Goal: Complete application form: Complete application form

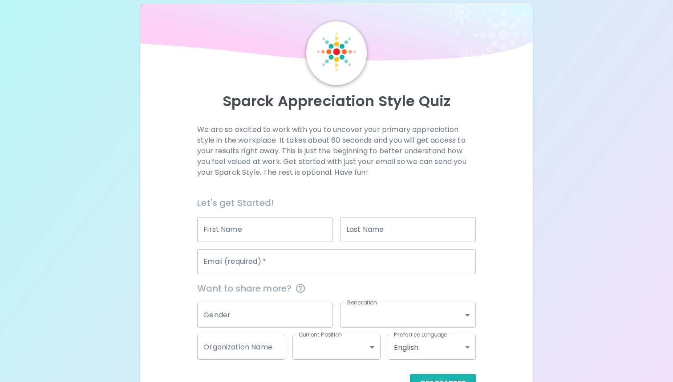
scroll to position [43, 0]
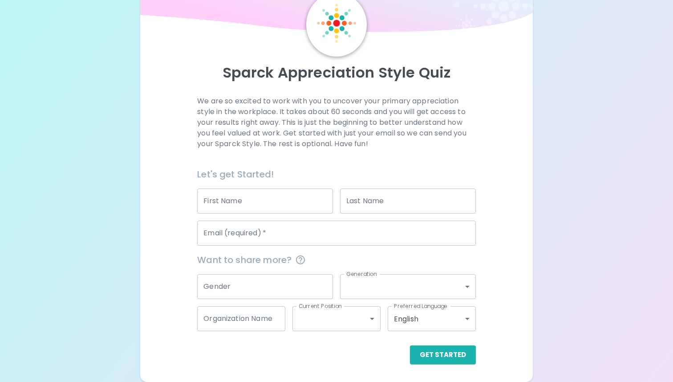
click at [243, 204] on input "First Name" at bounding box center [265, 200] width 136 height 25
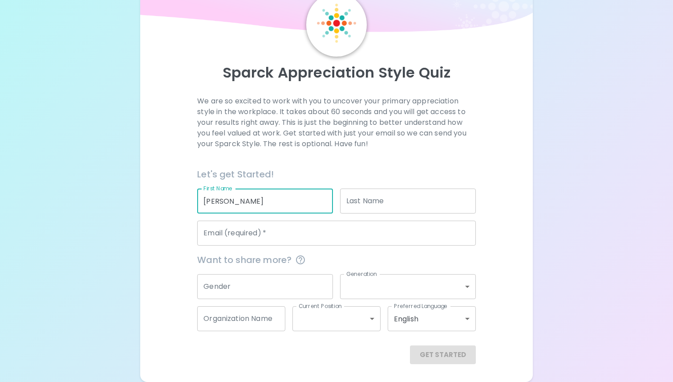
type input "[PERSON_NAME]"
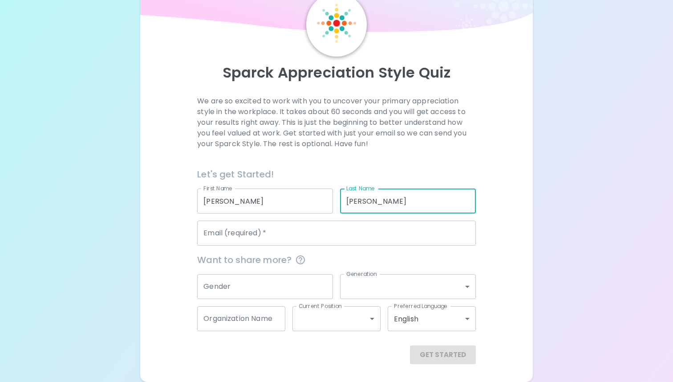
type input "[PERSON_NAME]"
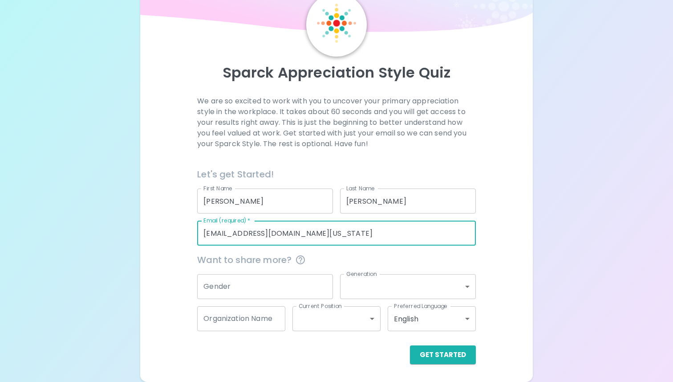
type input "[EMAIL_ADDRESS][DOMAIN_NAME][US_STATE]"
click at [220, 288] on input "Gender" at bounding box center [265, 286] width 136 height 25
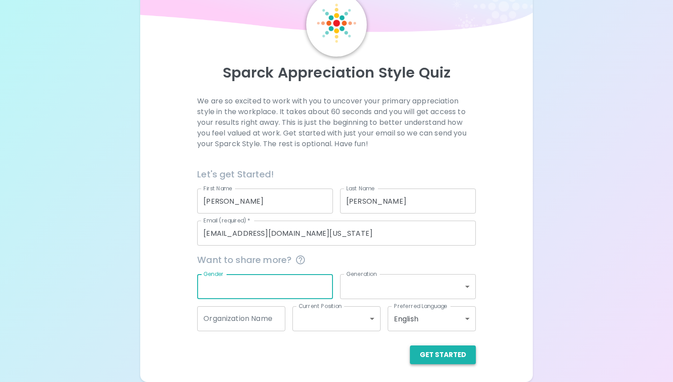
click at [440, 357] on button "Get Started" at bounding box center [443, 354] width 66 height 19
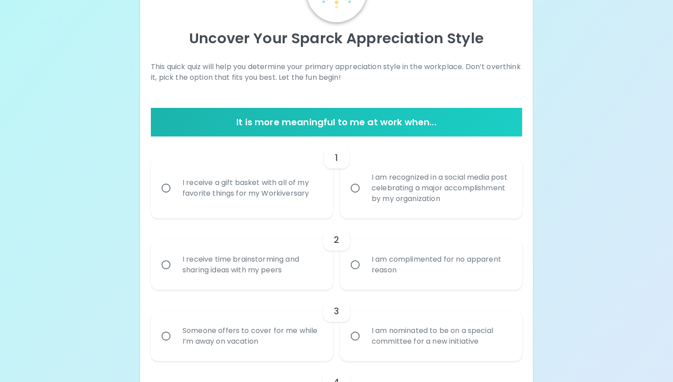
scroll to position [81, 0]
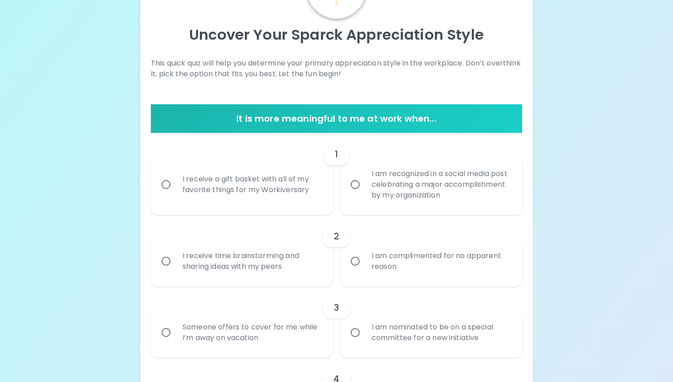
click at [166, 187] on input "I receive a gift basket with all of my favorite things for my Workiversary" at bounding box center [166, 184] width 19 height 19
radio input "true"
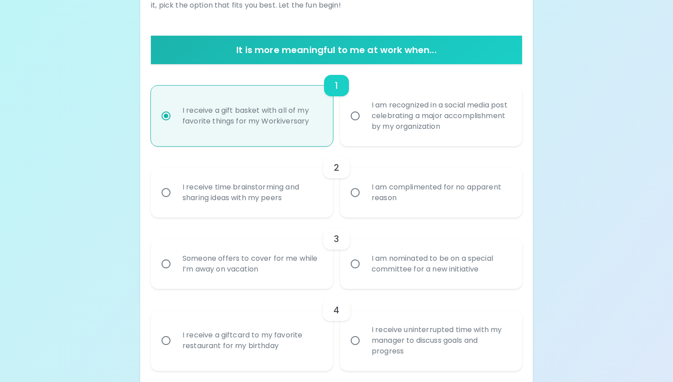
scroll to position [152, 0]
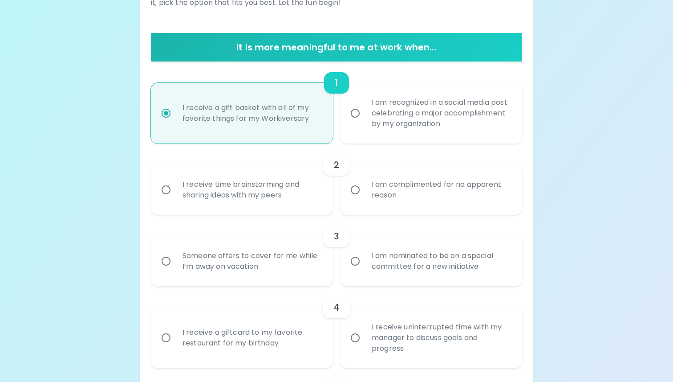
click at [167, 189] on input "I receive time brainstorming and sharing ideas with my peers" at bounding box center [166, 189] width 19 height 19
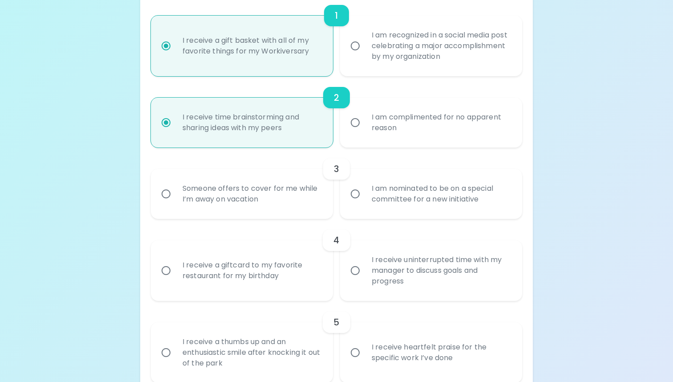
scroll to position [223, 0]
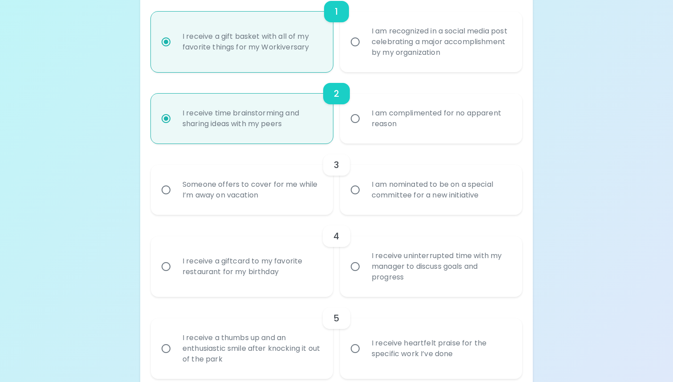
click at [163, 117] on input "I receive time brainstorming and sharing ideas with my peers" at bounding box center [166, 118] width 19 height 19
radio input "true"
click at [381, 49] on div "I am recognized in a social media post celebrating a major accomplishment by my…" at bounding box center [441, 41] width 153 height 53
click at [365, 49] on input "I am recognized in a social media post celebrating a major accomplishment by my…" at bounding box center [355, 42] width 19 height 19
radio input "false"
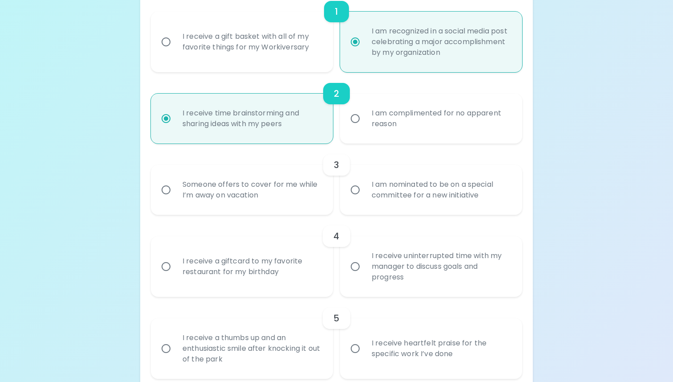
radio input "true"
click at [321, 192] on div "Someone offers to cover for me while I’m away on vacation" at bounding box center [251, 189] width 153 height 43
click at [175, 192] on input "Someone offers to cover for me while I’m away on vacation" at bounding box center [166, 189] width 19 height 19
radio input "true"
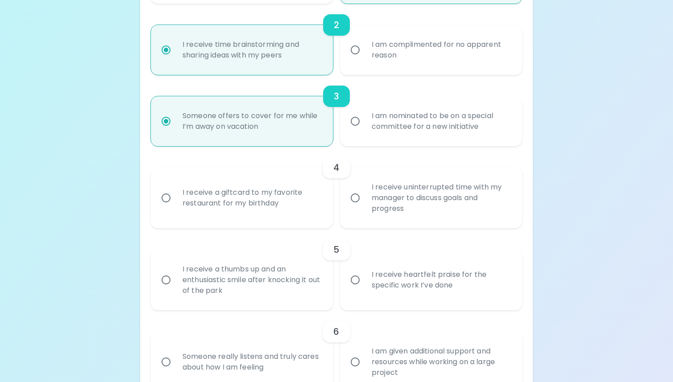
scroll to position [294, 0]
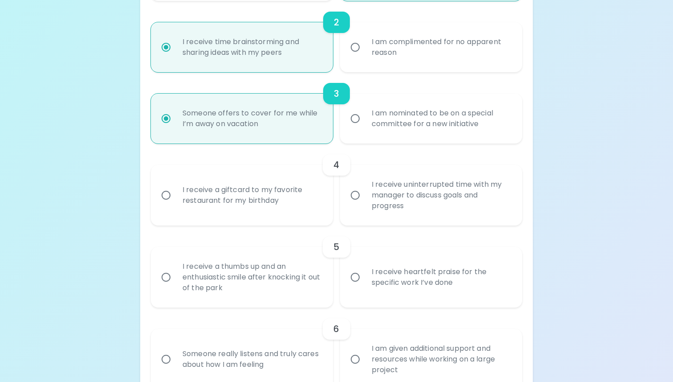
radio input "true"
click at [327, 204] on div "I receive a giftcard to my favorite restaurant for my birthday" at bounding box center [251, 195] width 153 height 43
click at [175, 204] on input "I receive a giftcard to my favorite restaurant for my birthday" at bounding box center [166, 195] width 19 height 19
radio input "false"
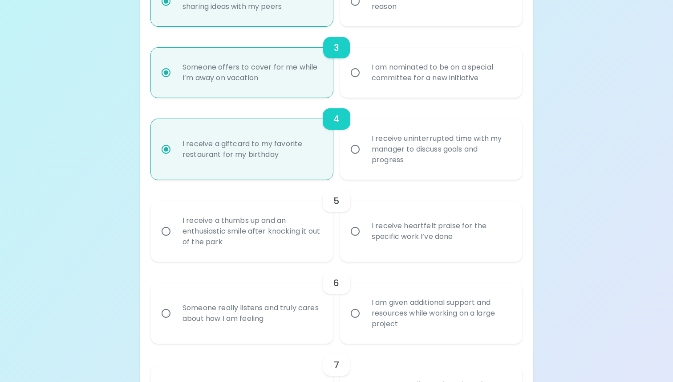
scroll to position [366, 0]
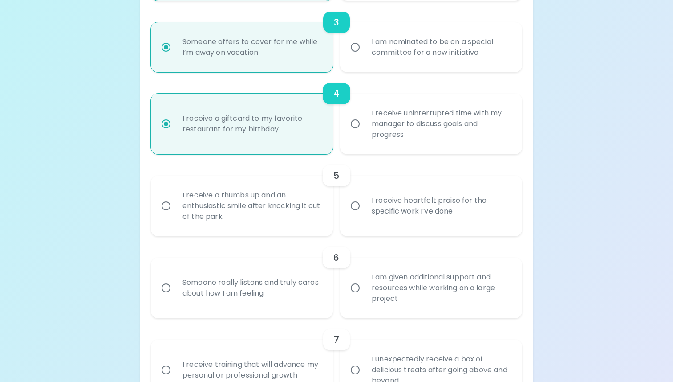
radio input "true"
click at [357, 208] on input "I receive heartfelt praise for the specific work I’ve done" at bounding box center [355, 205] width 19 height 19
radio input "false"
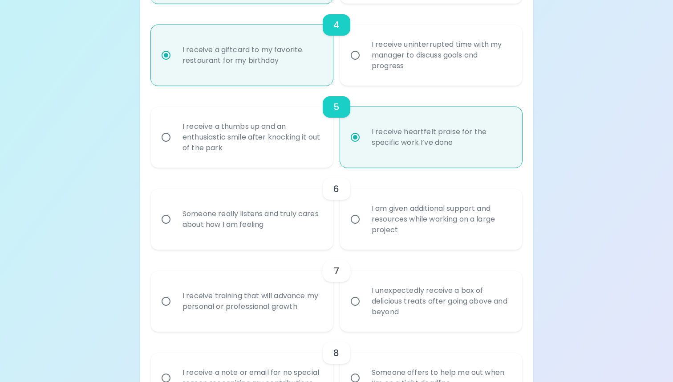
scroll to position [437, 0]
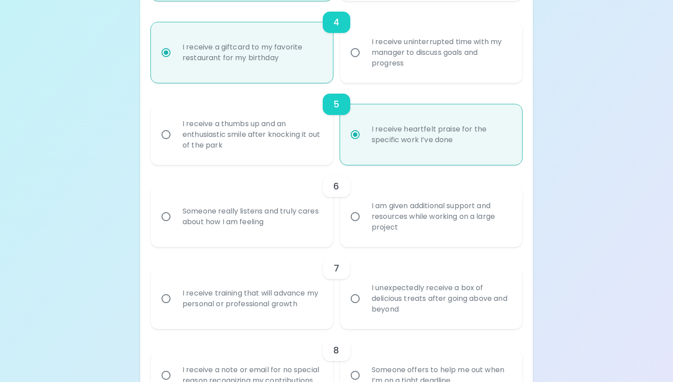
radio input "true"
click at [359, 209] on input "I am given additional support and resources while working on a large project" at bounding box center [355, 216] width 19 height 19
radio input "false"
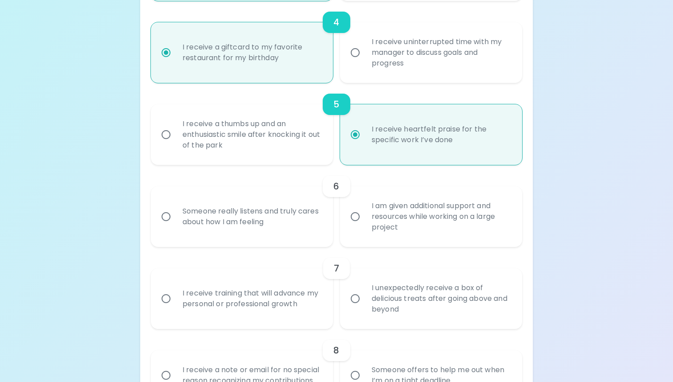
radio input "false"
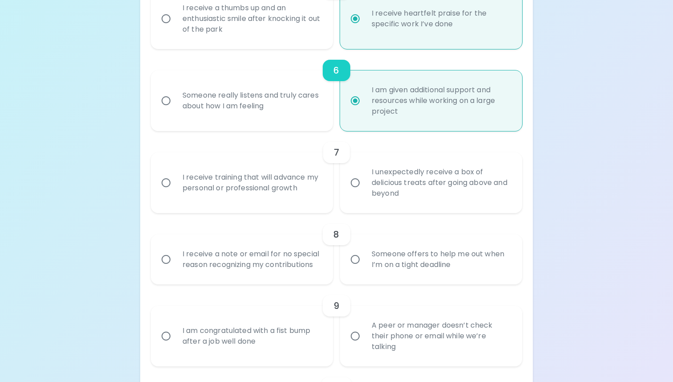
scroll to position [553, 0]
radio input "true"
click at [283, 192] on div "I receive training that will advance my personal or professional growth" at bounding box center [251, 182] width 153 height 43
click at [175, 192] on input "I receive training that will advance my personal or professional growth" at bounding box center [166, 182] width 19 height 19
radio input "false"
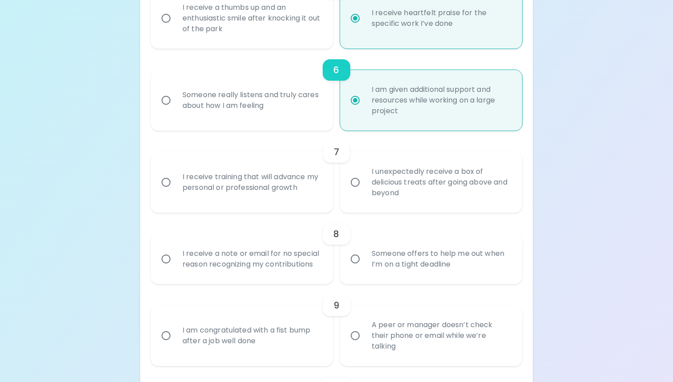
radio input "false"
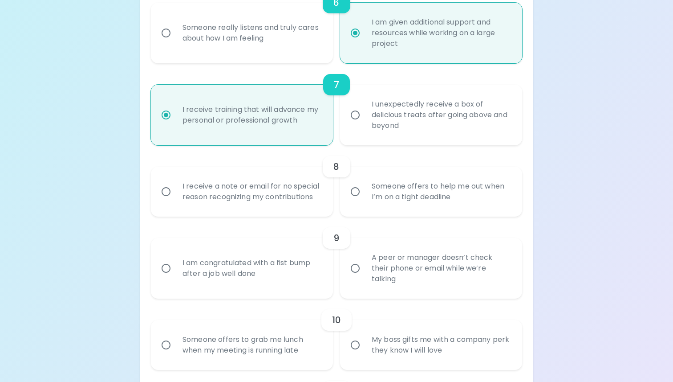
scroll to position [624, 0]
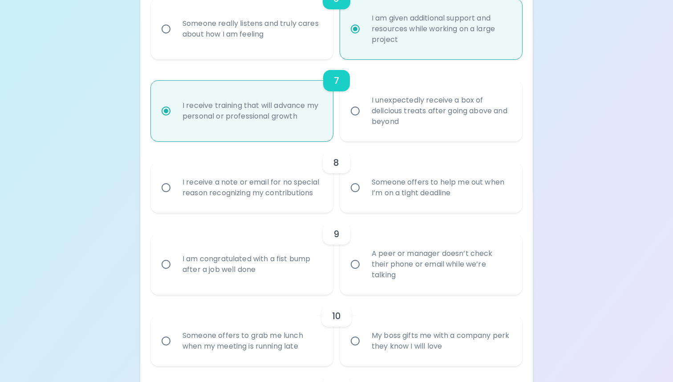
radio input "true"
click at [285, 201] on div "I receive a note or email for no special reason recognizing my contributions" at bounding box center [251, 187] width 153 height 43
click at [175, 197] on input "I receive a note or email for no special reason recognizing my contributions" at bounding box center [166, 187] width 19 height 19
radio input "false"
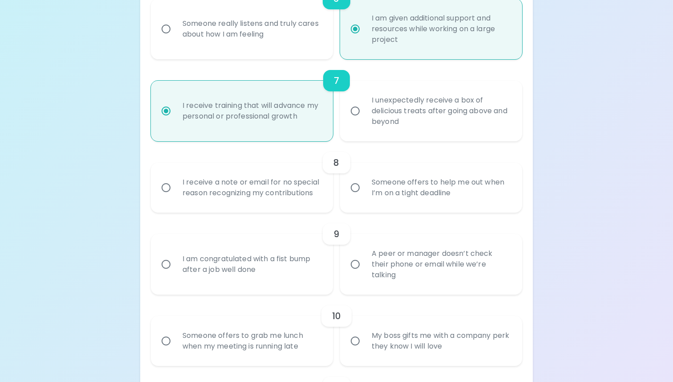
radio input "false"
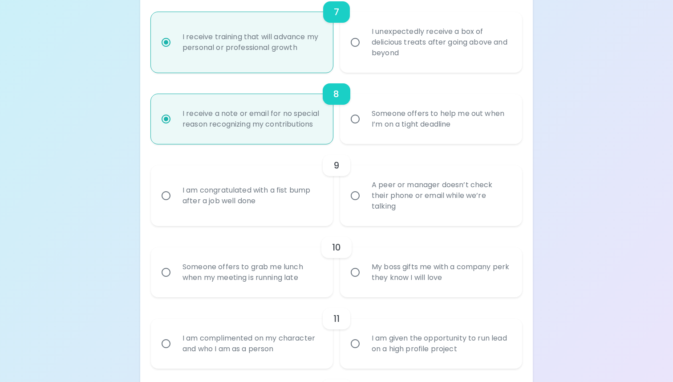
scroll to position [696, 0]
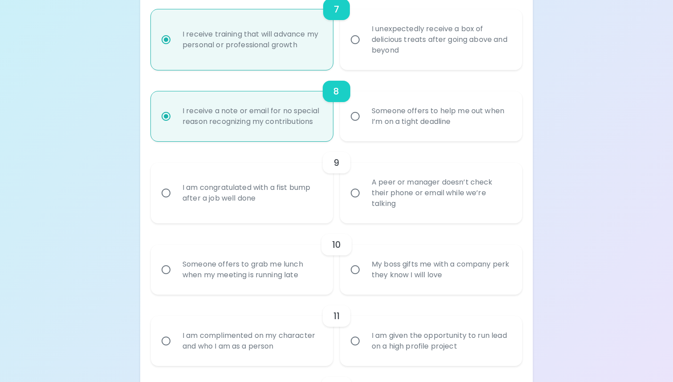
radio input "true"
click at [285, 201] on div "I am congratulated with a fist bump after a job well done" at bounding box center [251, 192] width 153 height 43
click at [175, 201] on input "I am congratulated with a fist bump after a job well done" at bounding box center [166, 192] width 19 height 19
radio input "false"
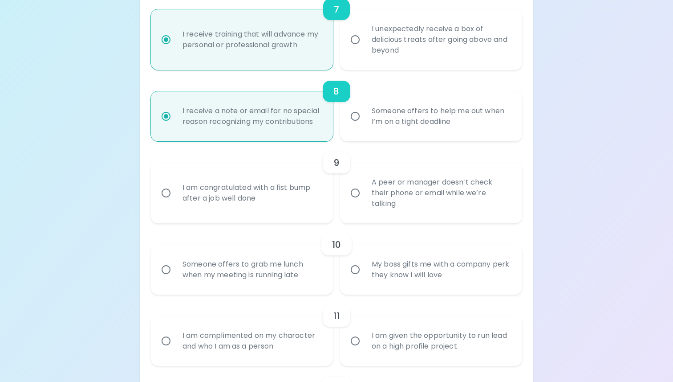
radio input "false"
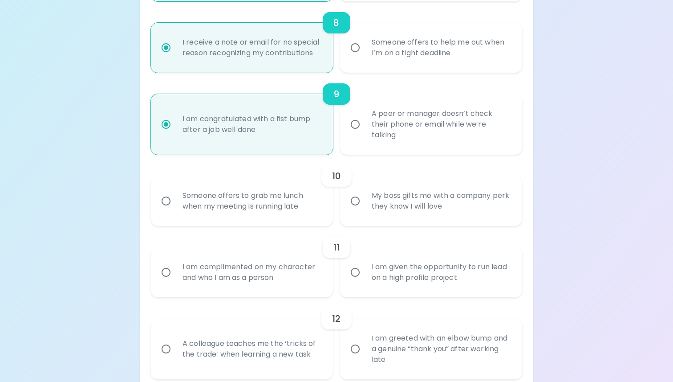
scroll to position [767, 0]
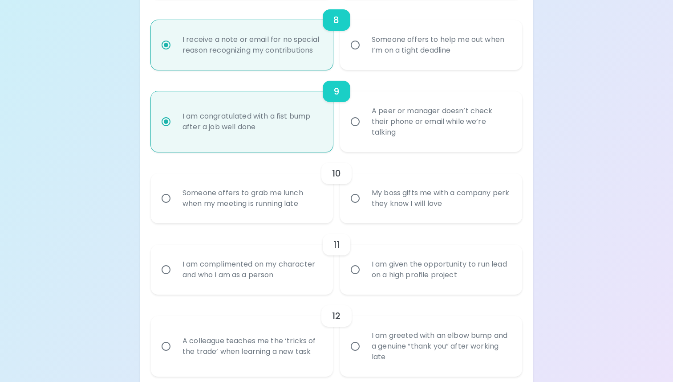
radio input "true"
click at [290, 214] on div "Someone offers to grab me lunch when my meeting is running late" at bounding box center [251, 198] width 153 height 43
click at [175, 208] on input "Someone offers to grab me lunch when my meeting is running late" at bounding box center [166, 198] width 19 height 19
radio input "false"
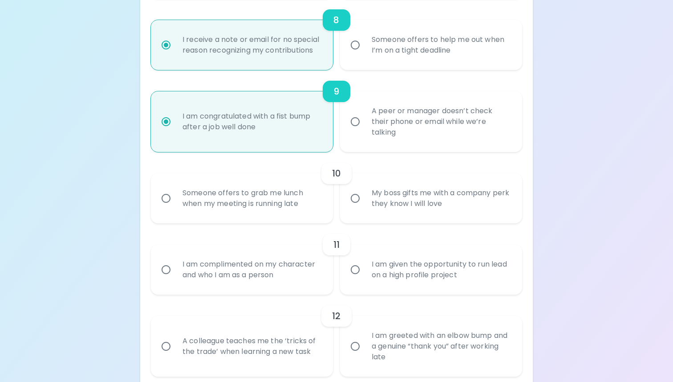
radio input "false"
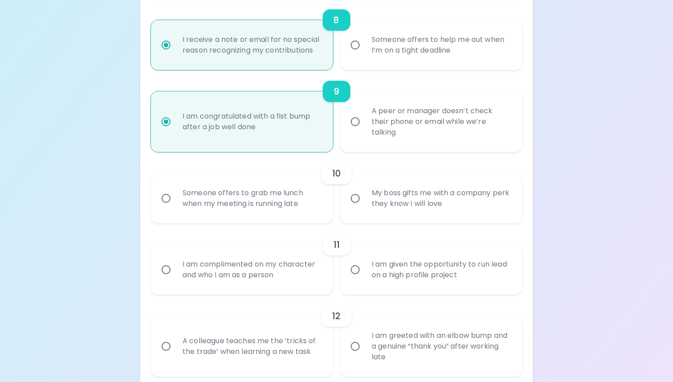
radio input "false"
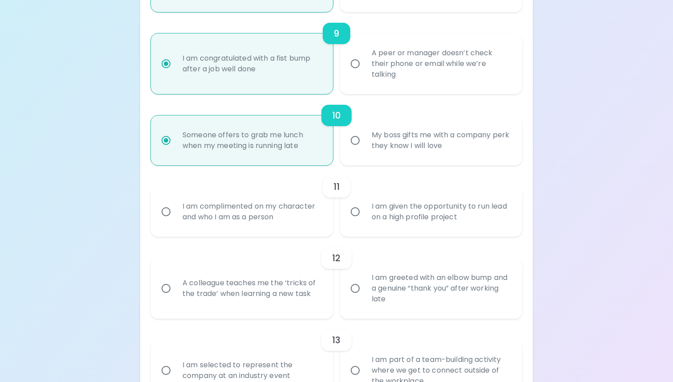
scroll to position [838, 0]
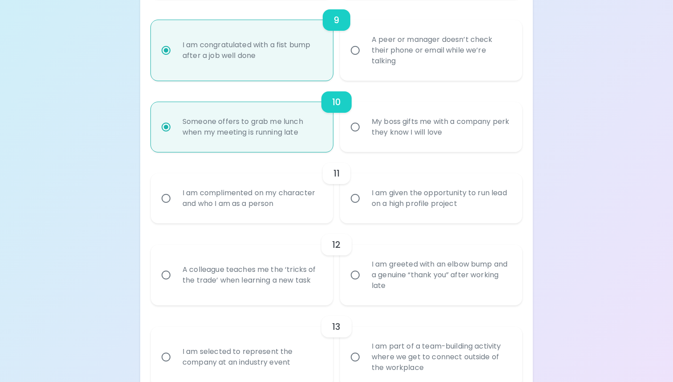
radio input "true"
click at [290, 214] on div "I am complimented on my character and who I am as a person" at bounding box center [251, 198] width 153 height 43
click at [175, 208] on input "I am complimented on my character and who I am as a person" at bounding box center [166, 198] width 19 height 19
radio input "false"
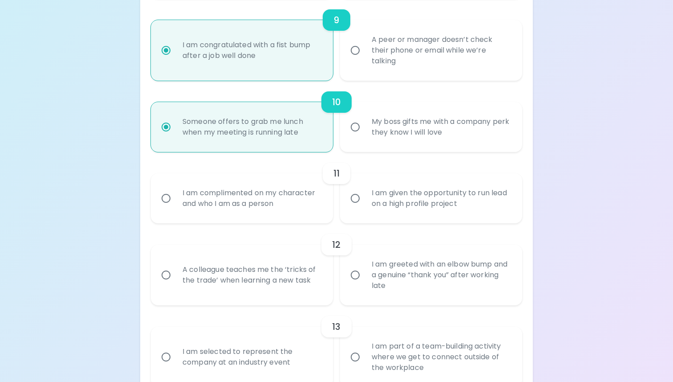
radio input "false"
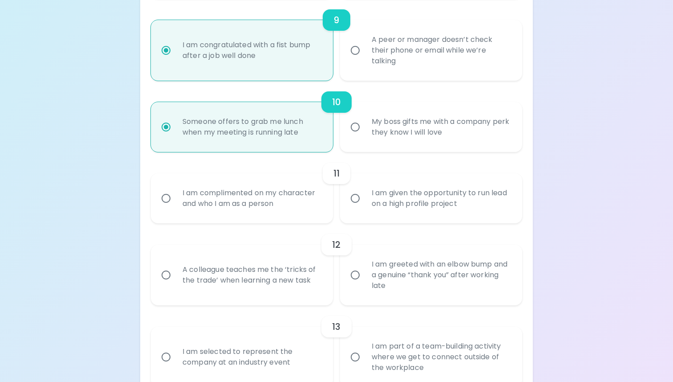
radio input "false"
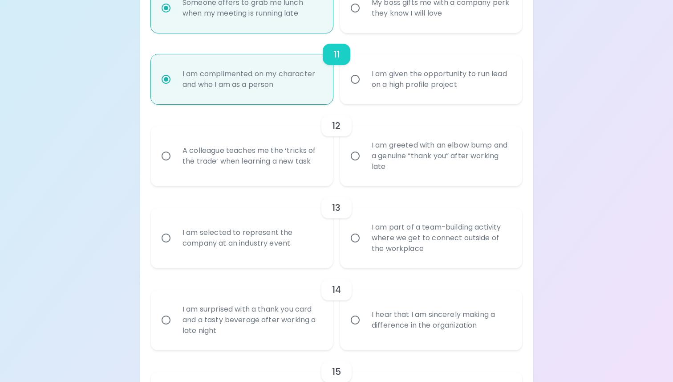
scroll to position [958, 0]
radio input "true"
click at [363, 163] on input "I am greeted with an elbow bump and a genuine “thank you” after working late" at bounding box center [355, 154] width 19 height 19
radio input "false"
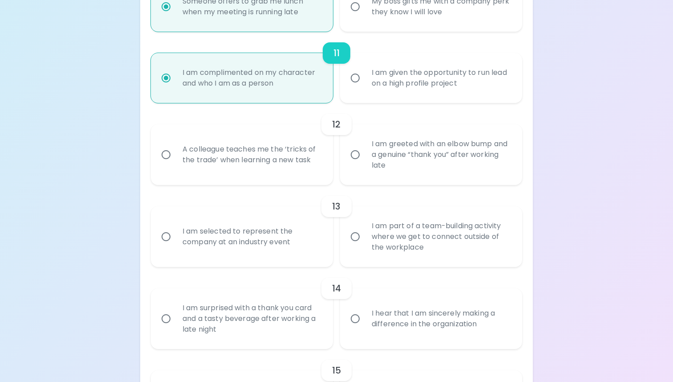
radio input "false"
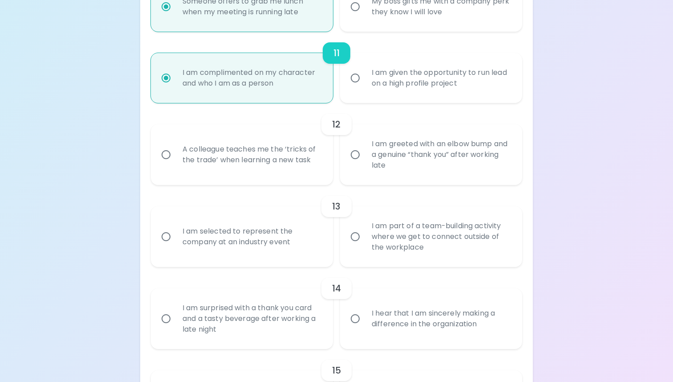
radio input "false"
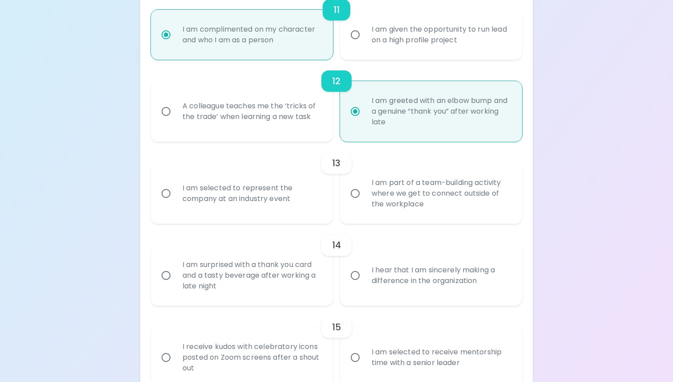
scroll to position [1030, 0]
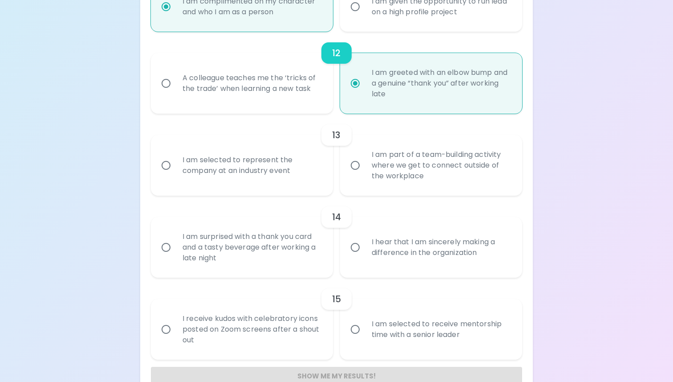
radio input "true"
click at [363, 181] on label "I am part of a team-building activity where we get to connect outside of the wo…" at bounding box center [426, 165] width 182 height 61
click at [363, 175] on input "I am part of a team-building activity where we get to connect outside of the wo…" at bounding box center [355, 165] width 19 height 19
radio input "false"
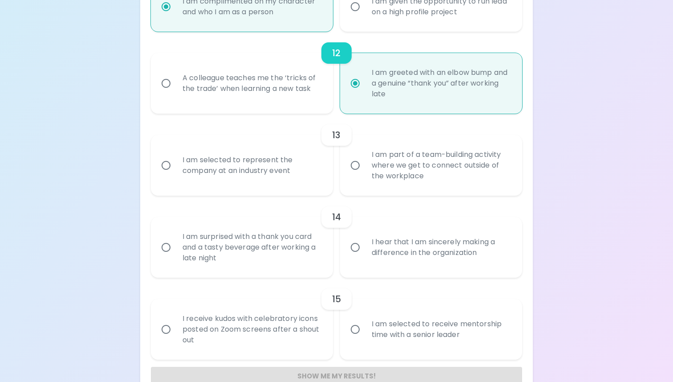
radio input "false"
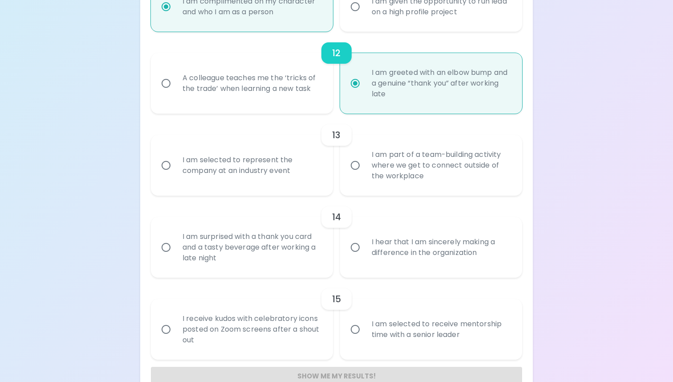
radio input "false"
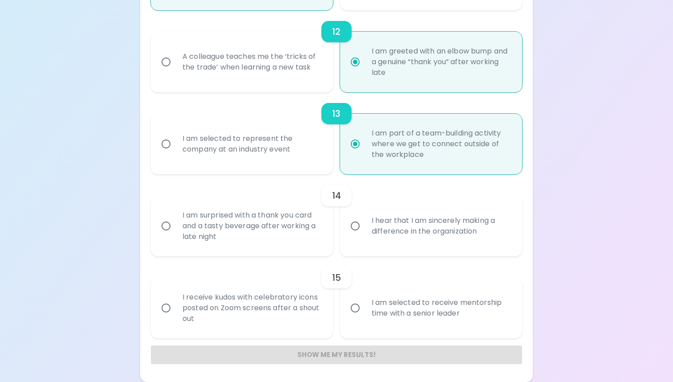
radio input "true"
click at [289, 227] on div "I am surprised with a thank you card and a tasty beverage after working a late …" at bounding box center [251, 225] width 153 height 53
click at [175, 227] on input "I am surprised with a thank you card and a tasty beverage after working a late …" at bounding box center [166, 225] width 19 height 19
radio input "false"
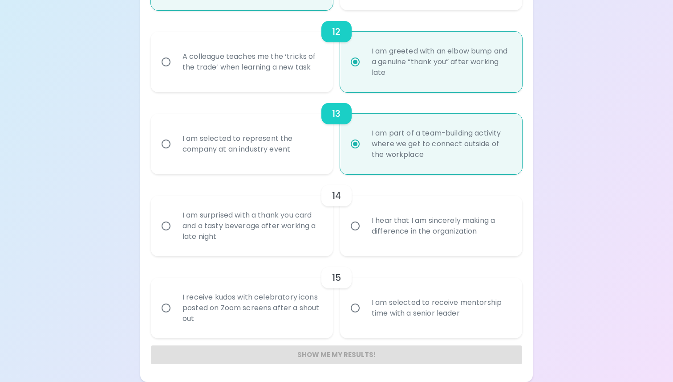
radio input "false"
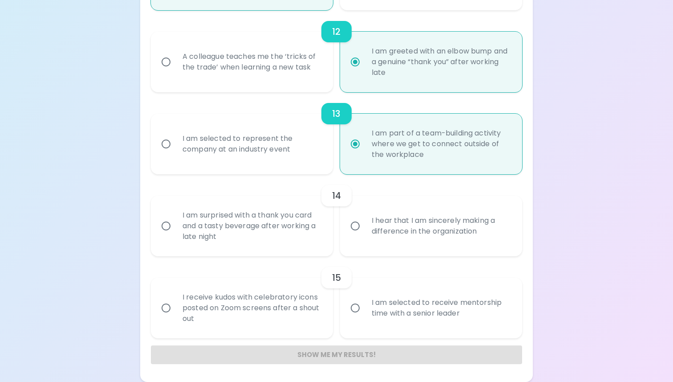
radio input "false"
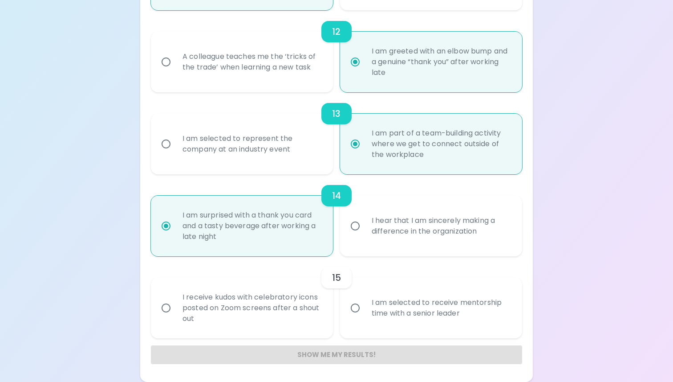
radio input "true"
click at [281, 314] on div "I receive kudos with celebratory icons posted on Zoom screens after a shout out" at bounding box center [251, 307] width 153 height 53
click at [175, 314] on input "I receive kudos with celebratory icons posted on Zoom screens after a shout out" at bounding box center [166, 307] width 19 height 19
radio input "false"
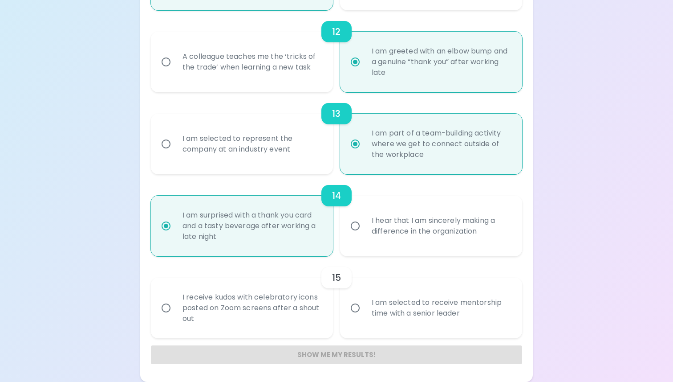
radio input "false"
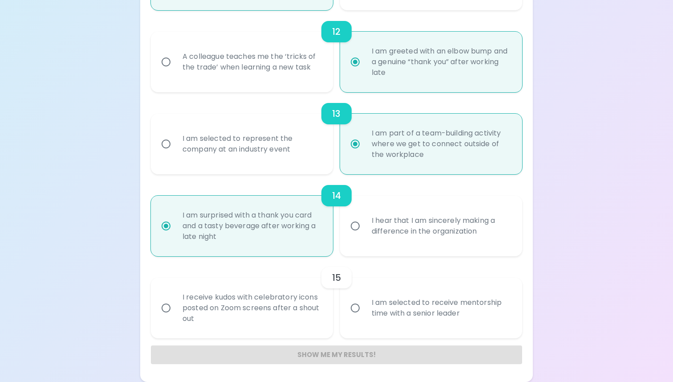
radio input "false"
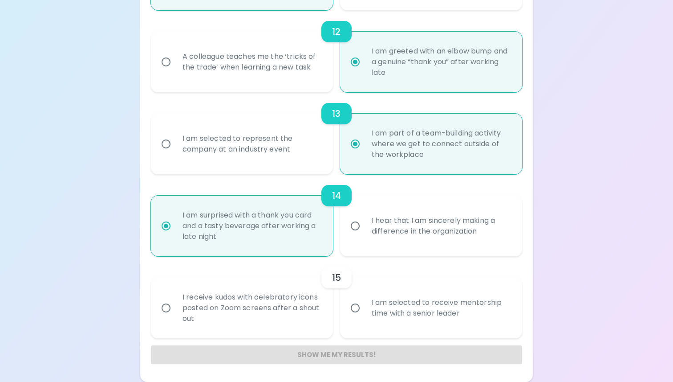
radio input "false"
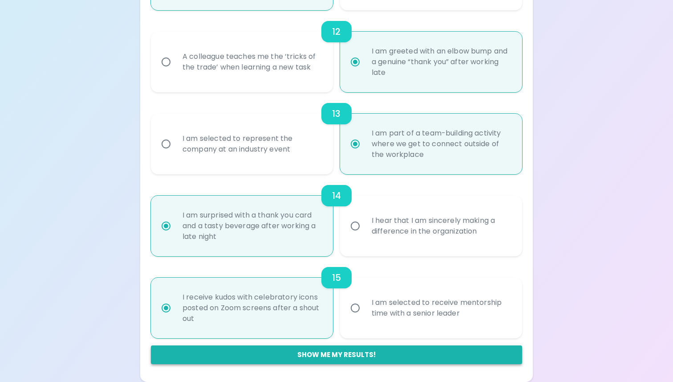
radio input "true"
click at [295, 354] on button "Show me my results!" at bounding box center [336, 354] width 371 height 19
radio input "false"
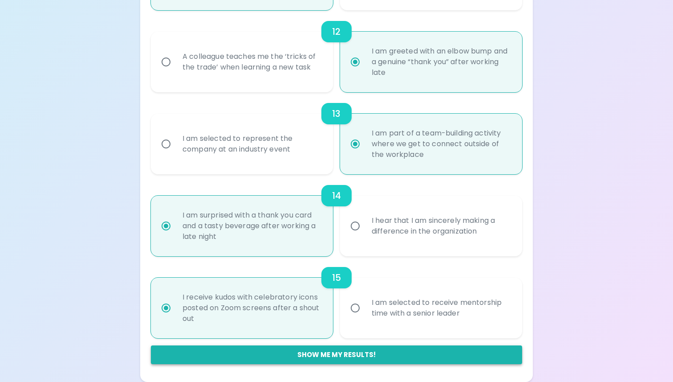
radio input "false"
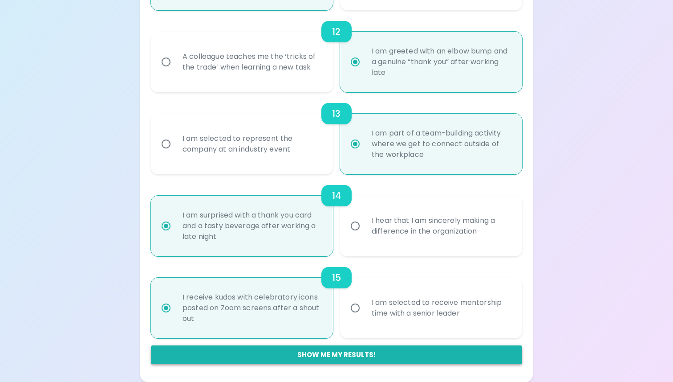
radio input "false"
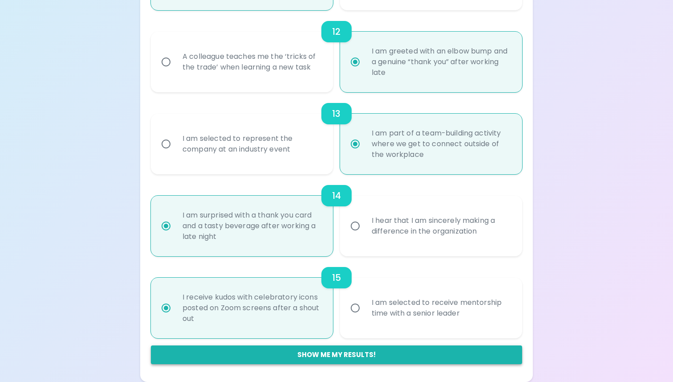
radio input "false"
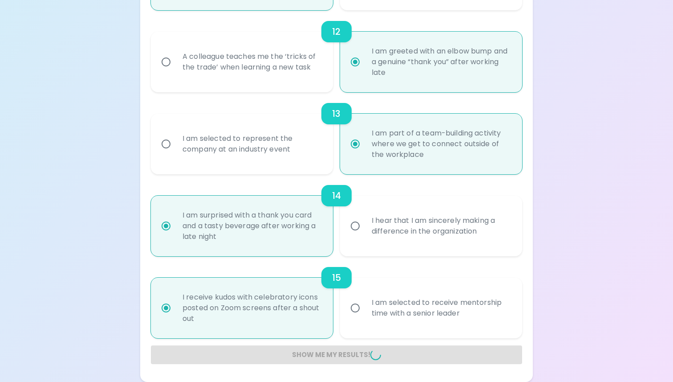
radio input "false"
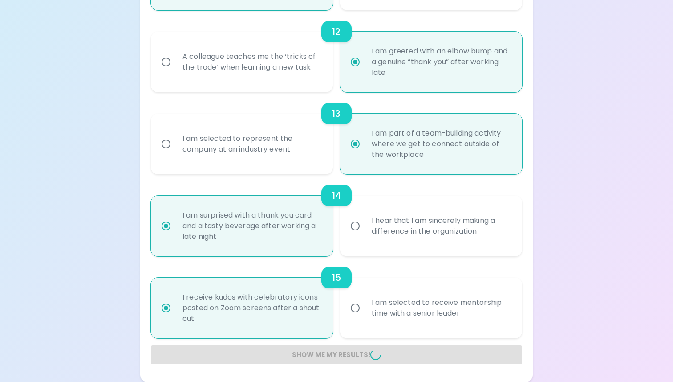
radio input "false"
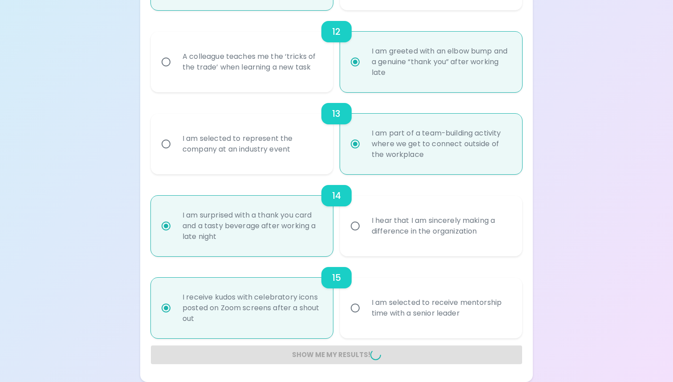
radio input "false"
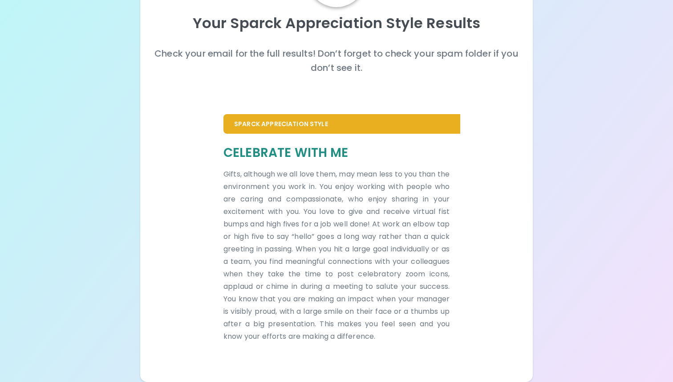
scroll to position [0, 0]
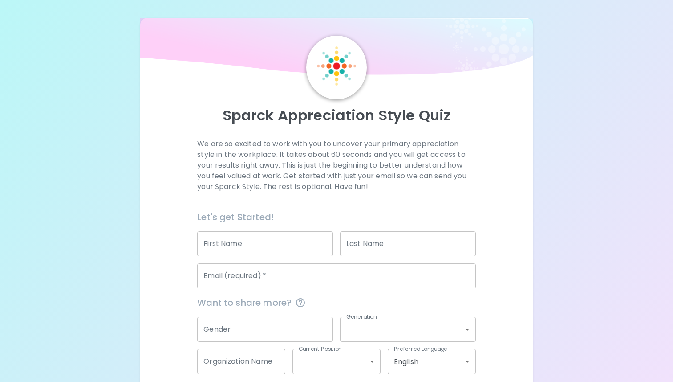
click at [234, 246] on input "First Name" at bounding box center [265, 243] width 136 height 25
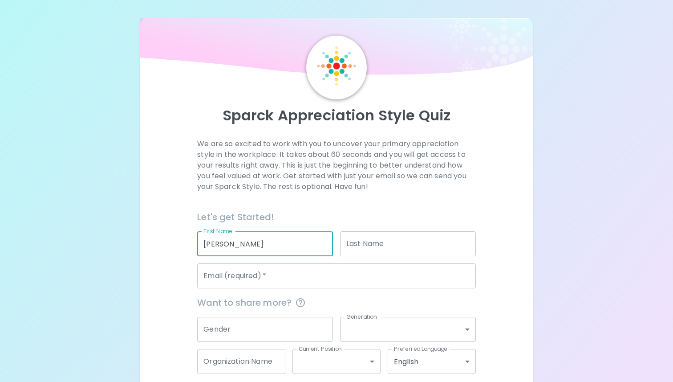
type input "[PERSON_NAME]"
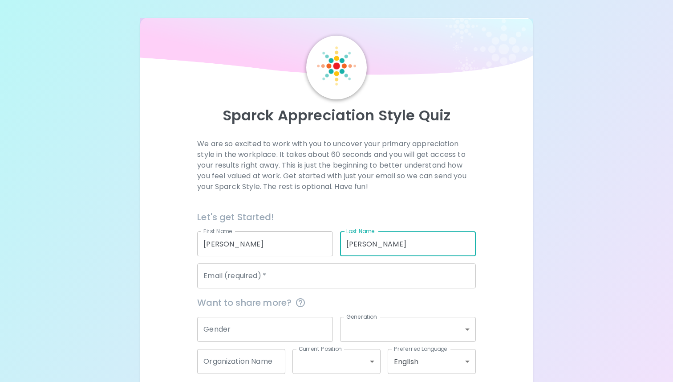
type input "[PERSON_NAME]"
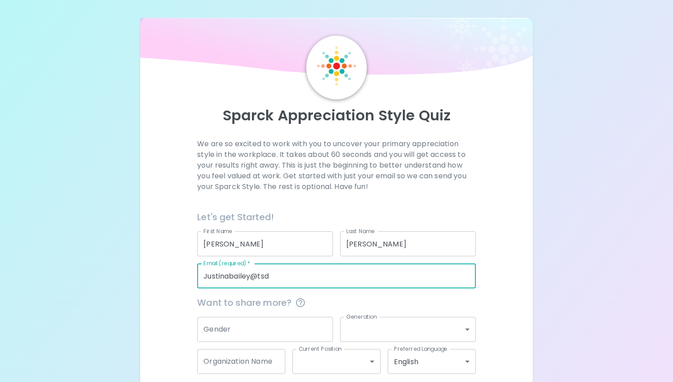
type input "[EMAIL_ADDRESS][DOMAIN_NAME][US_STATE]"
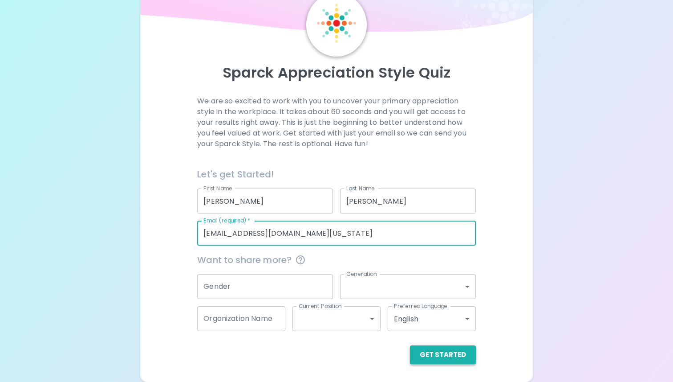
click at [449, 354] on button "Get Started" at bounding box center [443, 354] width 66 height 19
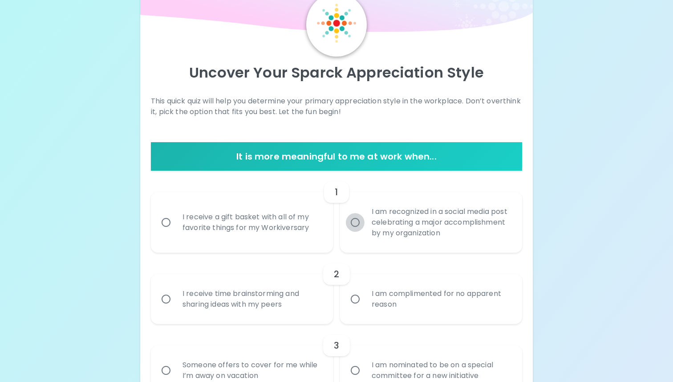
click at [358, 222] on input "I am recognized in a social media post celebrating a major accomplishment by my…" at bounding box center [355, 222] width 19 height 19
radio input "true"
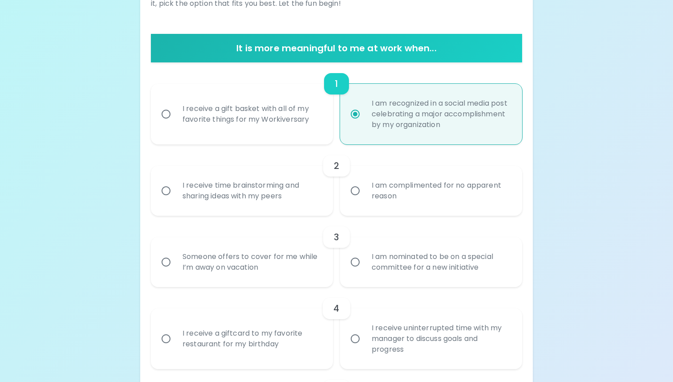
scroll to position [151, 0]
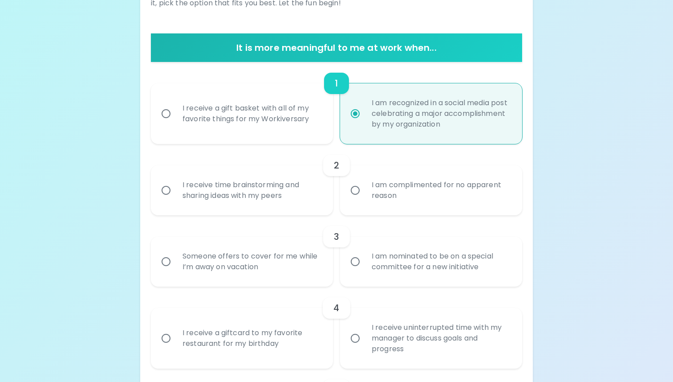
click at [281, 201] on div "I receive time brainstorming and sharing ideas with my peers" at bounding box center [251, 190] width 153 height 43
click at [175, 200] on input "I receive time brainstorming and sharing ideas with my peers" at bounding box center [166, 190] width 19 height 19
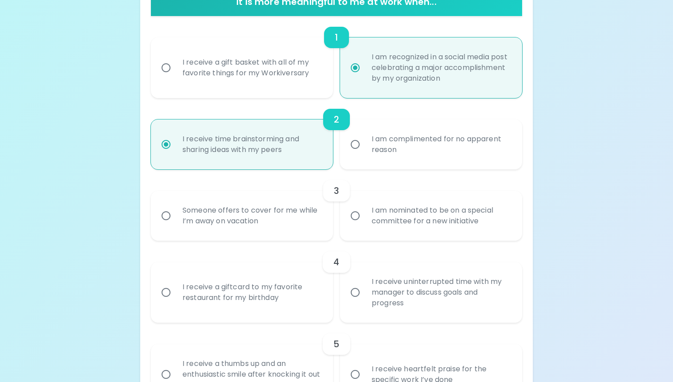
scroll to position [223, 0]
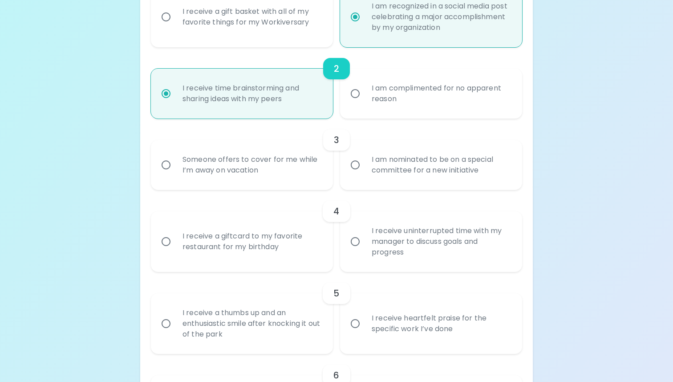
radio input "true"
click at [364, 168] on input "I am nominated to be on a special committee for a new initiative" at bounding box center [355, 164] width 19 height 19
radio input "false"
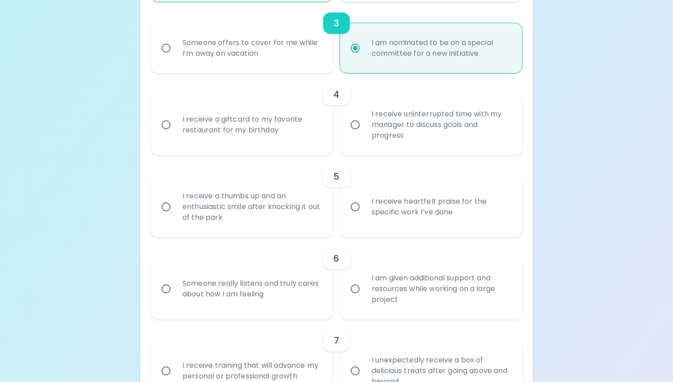
scroll to position [372, 0]
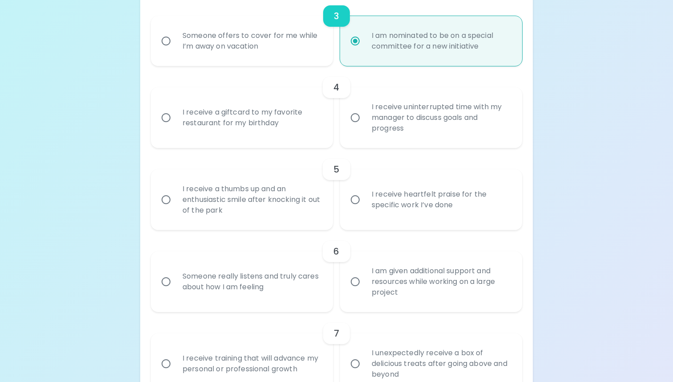
radio input "true"
click at [296, 117] on div "I receive a giftcard to my favorite restaurant for my birthday" at bounding box center [251, 117] width 153 height 43
click at [175, 117] on input "I receive a giftcard to my favorite restaurant for my birthday" at bounding box center [166, 117] width 19 height 19
radio input "false"
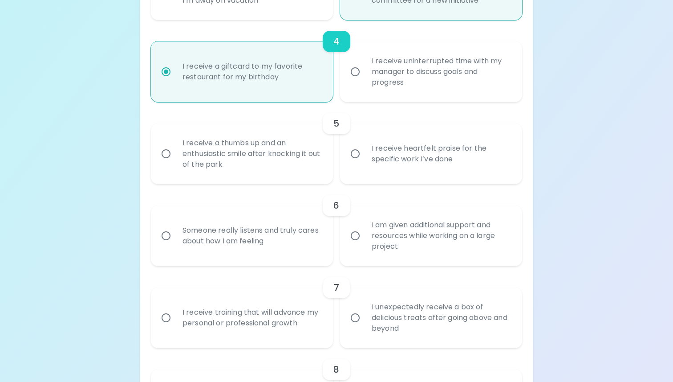
scroll to position [443, 0]
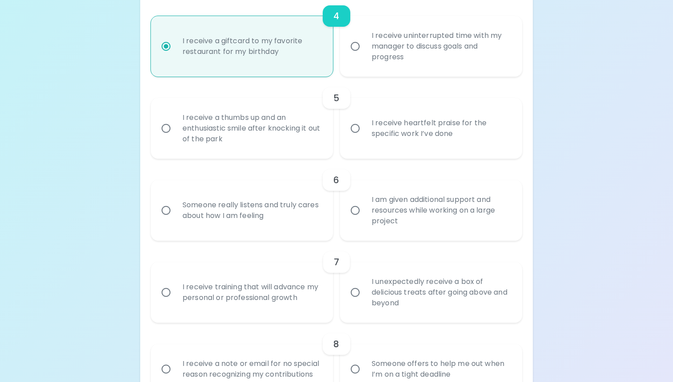
radio input "true"
click at [376, 139] on div "I receive heartfelt praise for the specific work I’ve done" at bounding box center [441, 128] width 153 height 43
click at [365, 138] on input "I receive heartfelt praise for the specific work I’ve done" at bounding box center [355, 128] width 19 height 19
radio input "false"
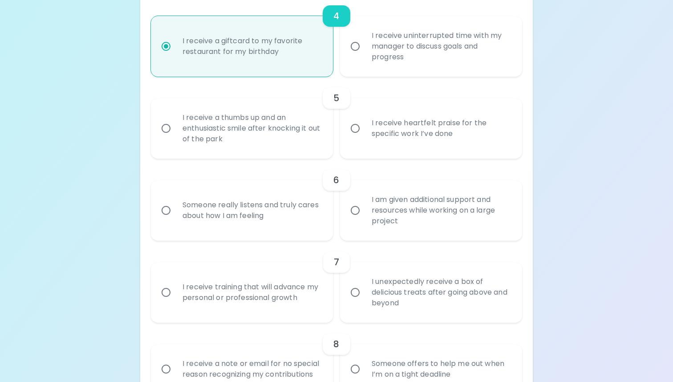
radio input "false"
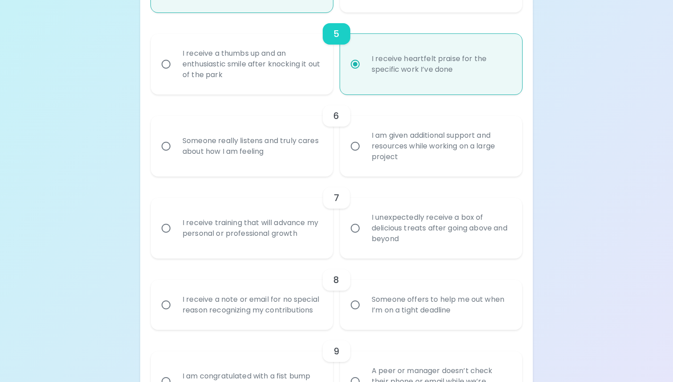
scroll to position [514, 0]
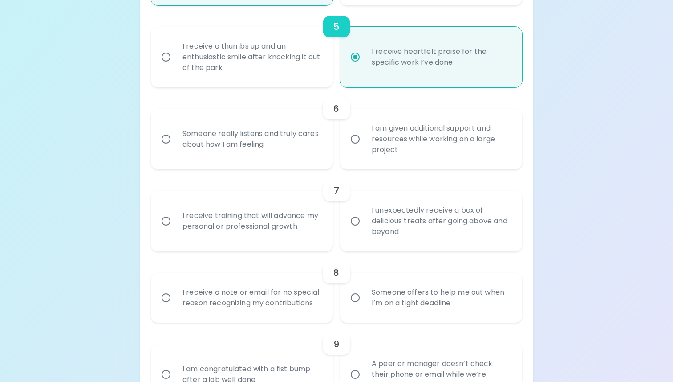
radio input "true"
click at [365, 153] on div "I am given additional support and resources while working on a large project" at bounding box center [441, 138] width 153 height 53
click at [364, 148] on input "I am given additional support and resources while working on a large project" at bounding box center [355, 139] width 19 height 19
radio input "false"
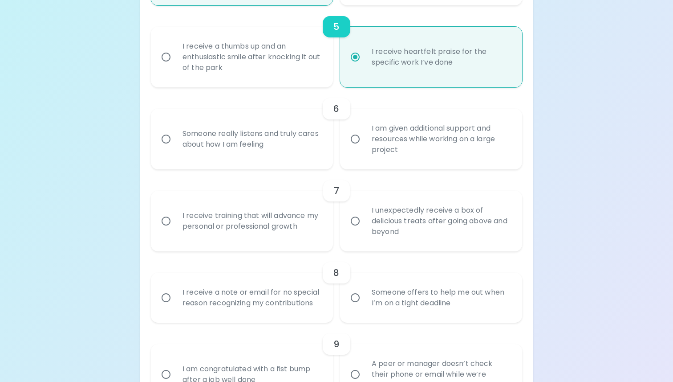
radio input "false"
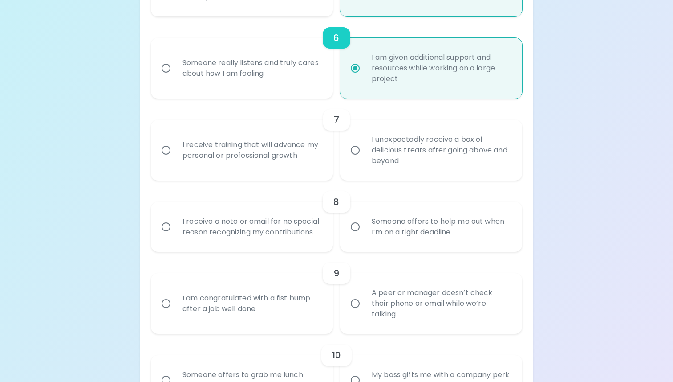
scroll to position [586, 0]
radio input "true"
click at [315, 158] on div "I receive training that will advance my personal or professional growth" at bounding box center [251, 149] width 153 height 43
click at [175, 158] on input "I receive training that will advance my personal or professional growth" at bounding box center [166, 149] width 19 height 19
radio input "false"
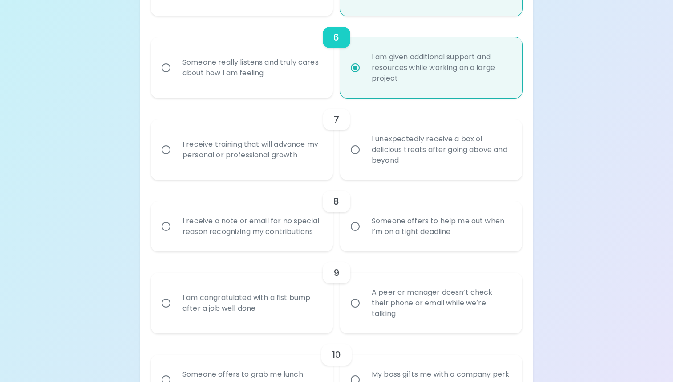
radio input "false"
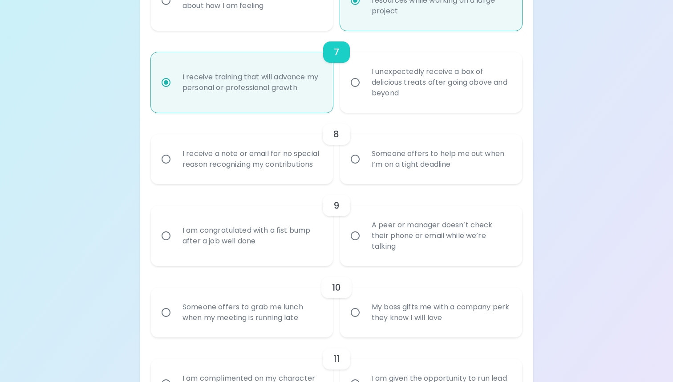
scroll to position [657, 0]
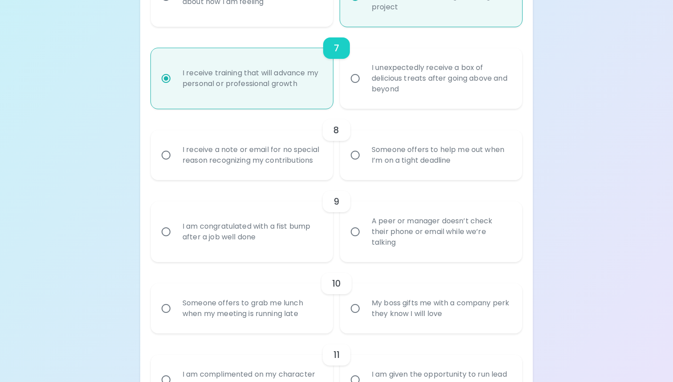
radio input "true"
click at [309, 163] on div "I receive a note or email for no special reason recognizing my contributions" at bounding box center [251, 155] width 153 height 43
click at [175, 163] on input "I receive a note or email for no special reason recognizing my contributions" at bounding box center [166, 155] width 19 height 19
radio input "false"
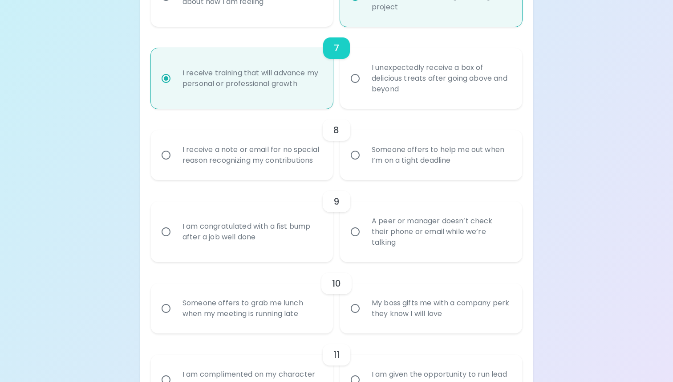
radio input "false"
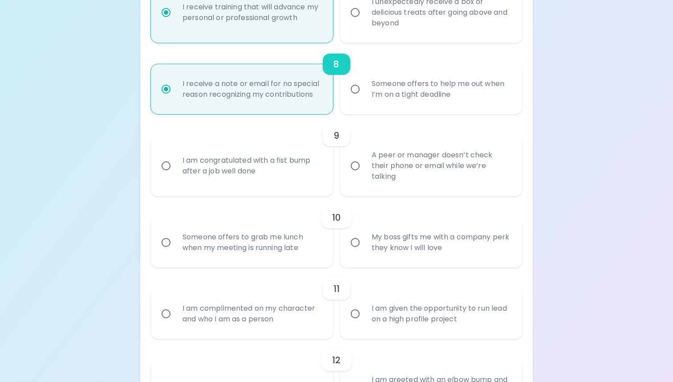
scroll to position [728, 0]
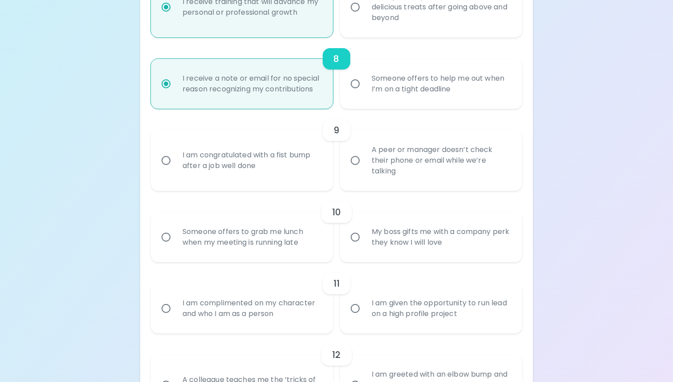
radio input "true"
click at [309, 163] on div "I am congratulated with a fist bump after a job well done" at bounding box center [251, 160] width 153 height 43
click at [175, 163] on input "I am congratulated with a fist bump after a job well done" at bounding box center [166, 160] width 19 height 19
radio input "false"
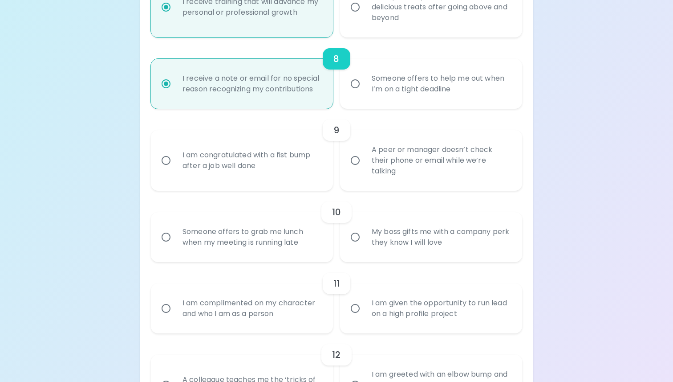
radio input "false"
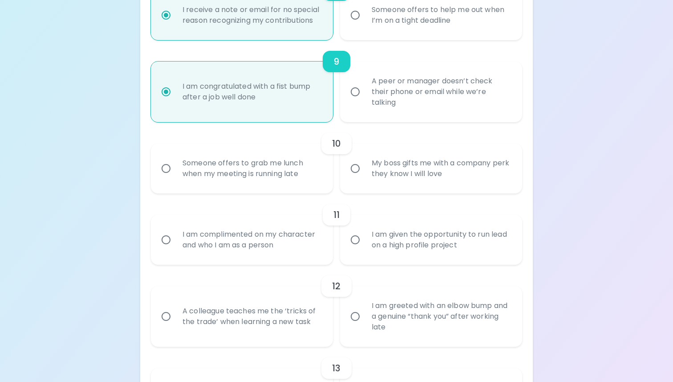
scroll to position [799, 0]
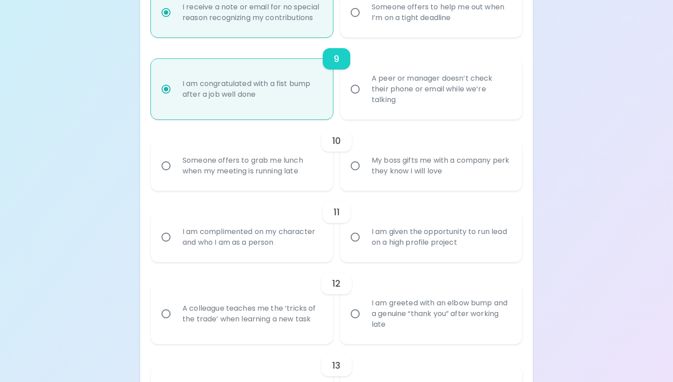
radio input "true"
click at [308, 162] on div "Someone offers to grab me lunch when my meeting is running late" at bounding box center [251, 165] width 153 height 43
click at [175, 162] on input "Someone offers to grab me lunch when my meeting is running late" at bounding box center [166, 165] width 19 height 19
radio input "false"
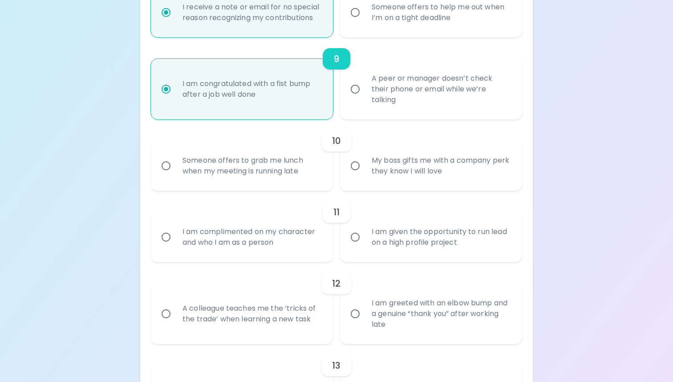
radio input "false"
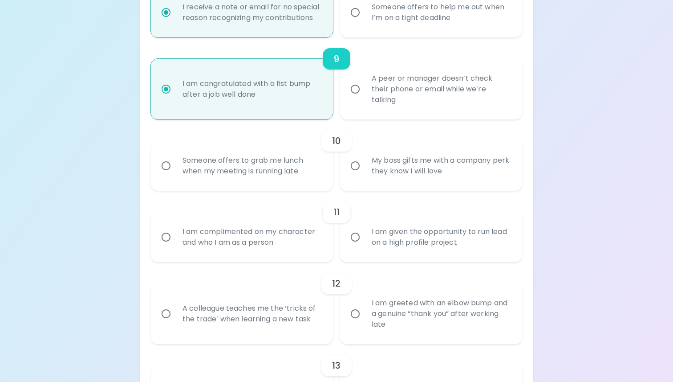
radio input "false"
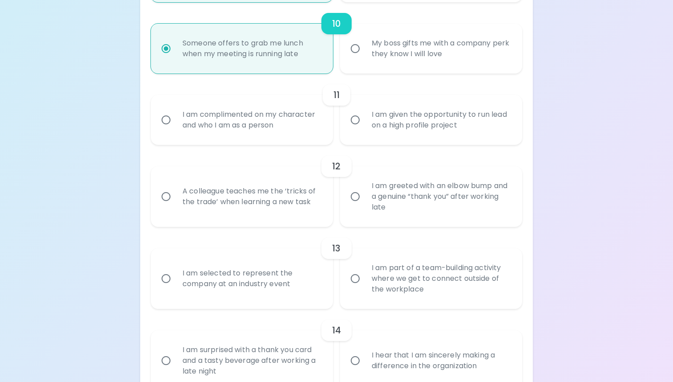
scroll to position [918, 0]
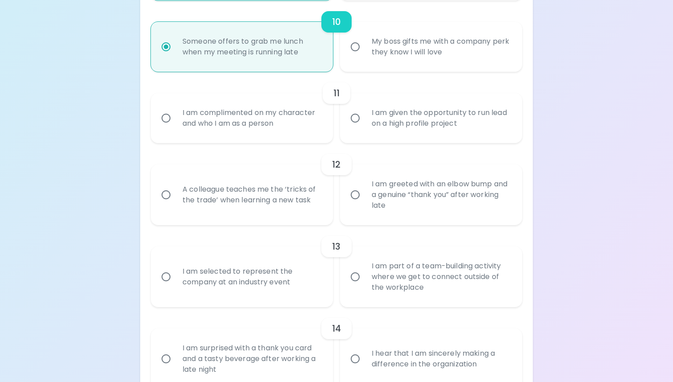
radio input "true"
click at [301, 132] on div "I am complimented on my character and who I am as a person" at bounding box center [251, 118] width 153 height 43
click at [175, 127] on input "I am complimented on my character and who I am as a person" at bounding box center [166, 118] width 19 height 19
radio input "false"
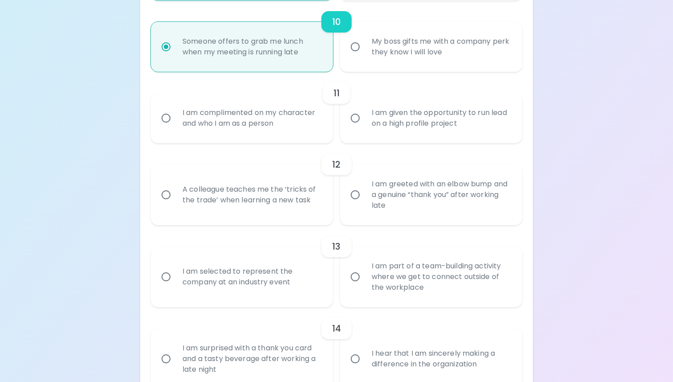
radio input "false"
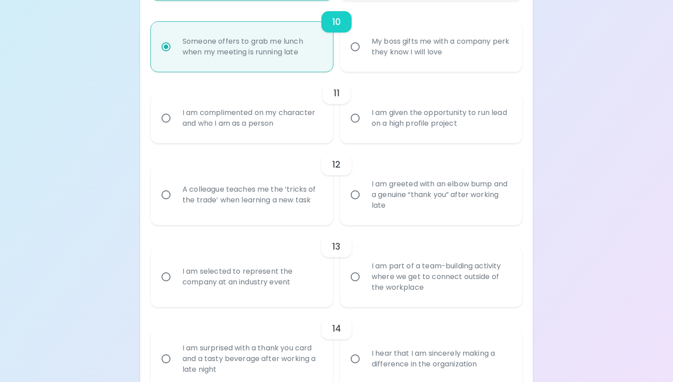
radio input "false"
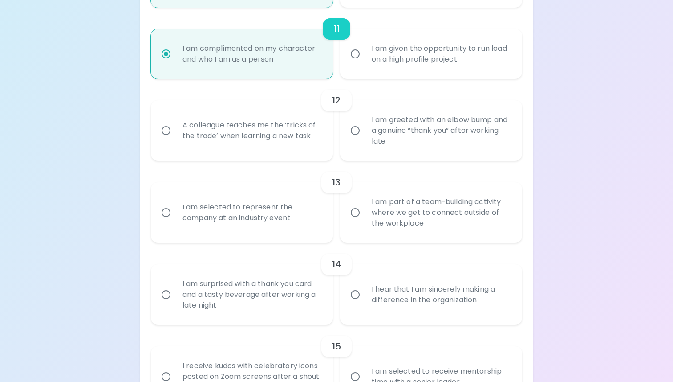
scroll to position [990, 0]
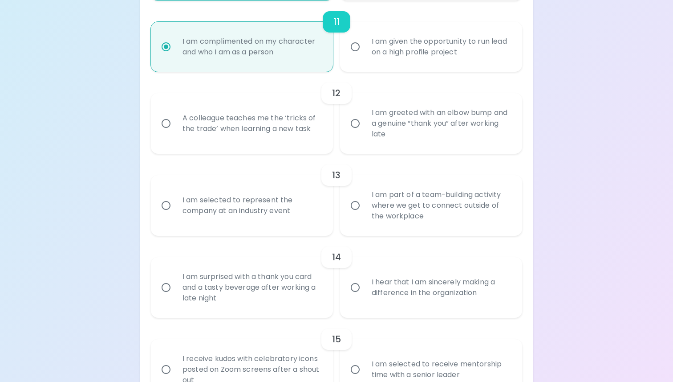
radio input "true"
click at [301, 132] on div "A colleague teaches me the ‘tricks of the trade’ when learning a new task" at bounding box center [251, 123] width 153 height 43
click at [175, 132] on input "A colleague teaches me the ‘tricks of the trade’ when learning a new task" at bounding box center [166, 123] width 19 height 19
radio input "false"
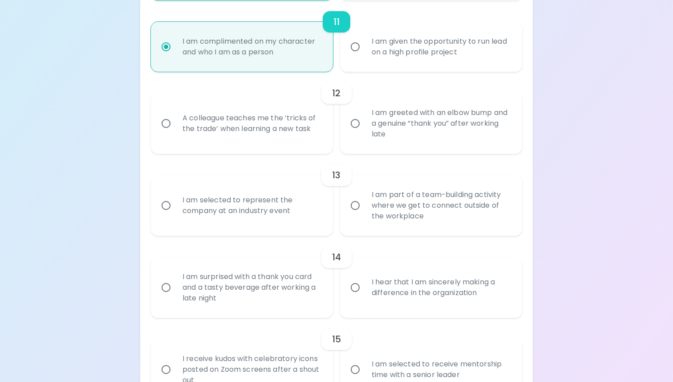
radio input "false"
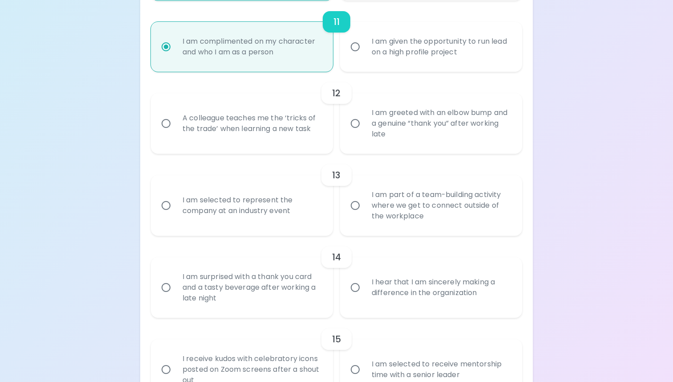
radio input "false"
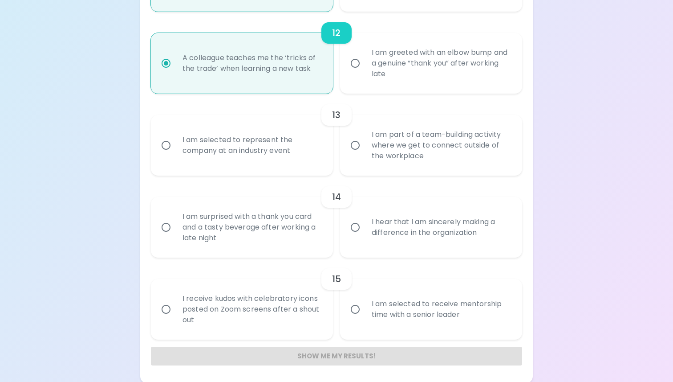
scroll to position [1051, 0]
radio input "true"
click at [385, 144] on div "I am part of a team-building activity where we get to connect outside of the wo…" at bounding box center [441, 143] width 153 height 53
click at [365, 144] on input "I am part of a team-building activity where we get to connect outside of the wo…" at bounding box center [355, 143] width 19 height 19
radio input "false"
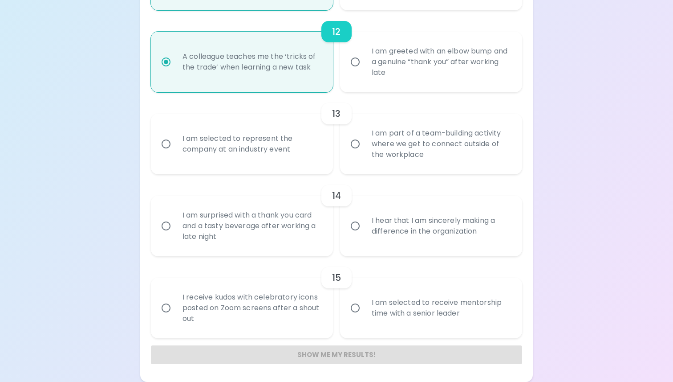
radio input "false"
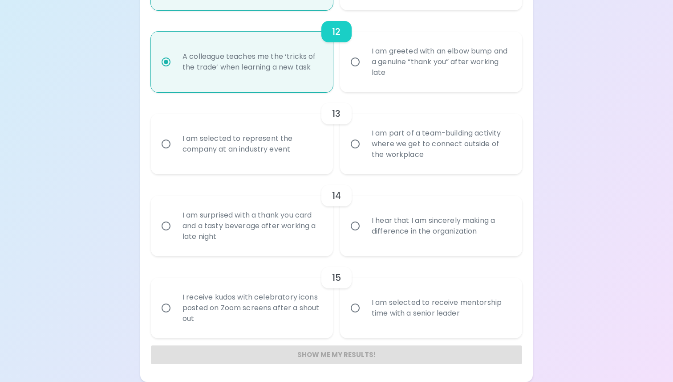
radio input "false"
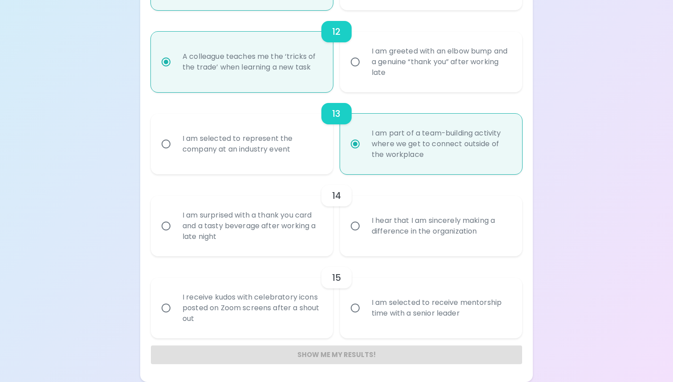
radio input "true"
click at [400, 225] on div "I hear that I am sincerely making a difference in the organization" at bounding box center [441, 225] width 153 height 43
click at [365, 225] on input "I hear that I am sincerely making a difference in the organization" at bounding box center [355, 225] width 19 height 19
radio input "false"
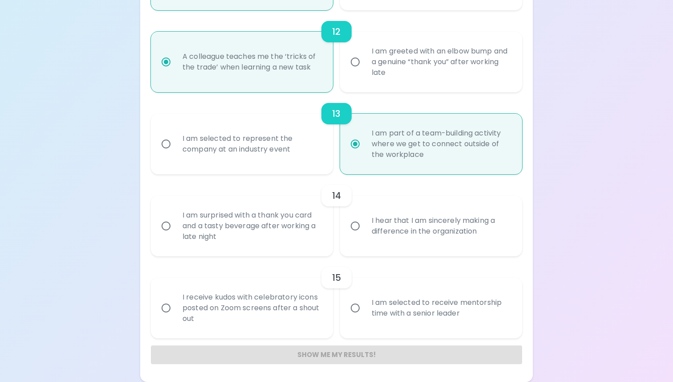
radio input "false"
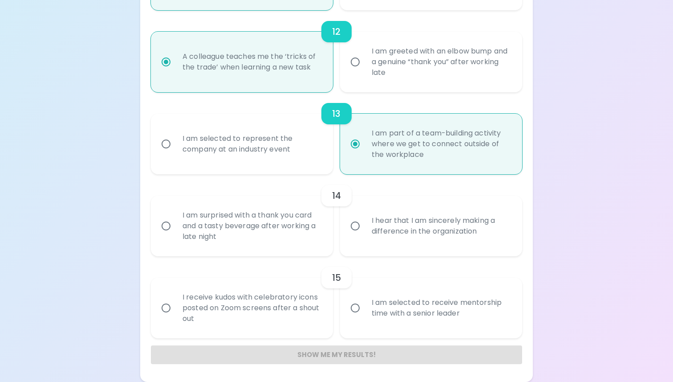
radio input "false"
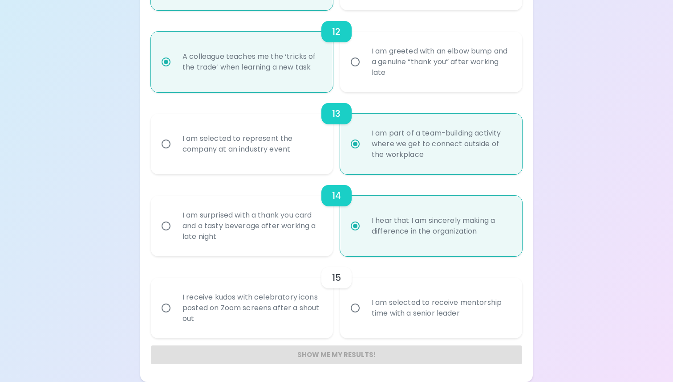
radio input "true"
click at [351, 311] on input "I am selected to receive mentorship time with a senior leader" at bounding box center [355, 307] width 19 height 19
radio input "false"
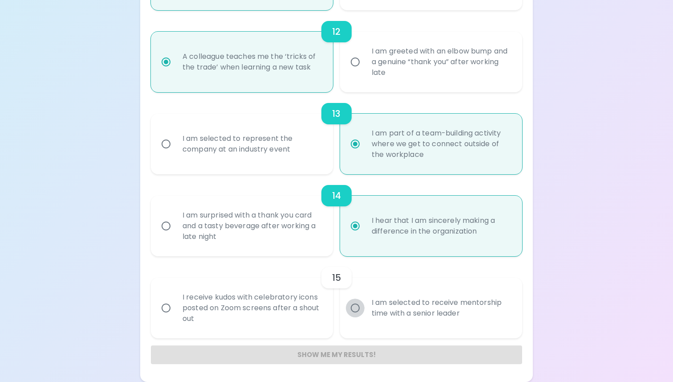
radio input "false"
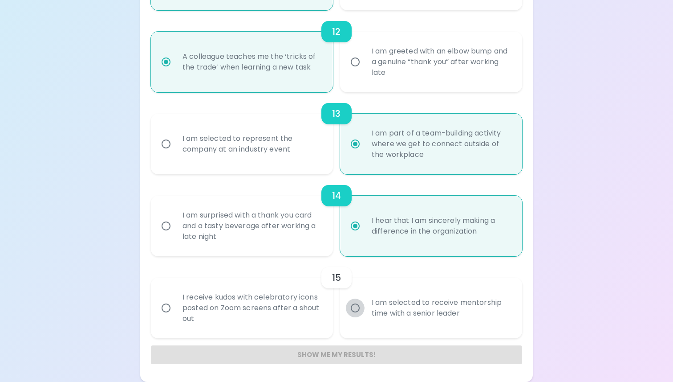
radio input "false"
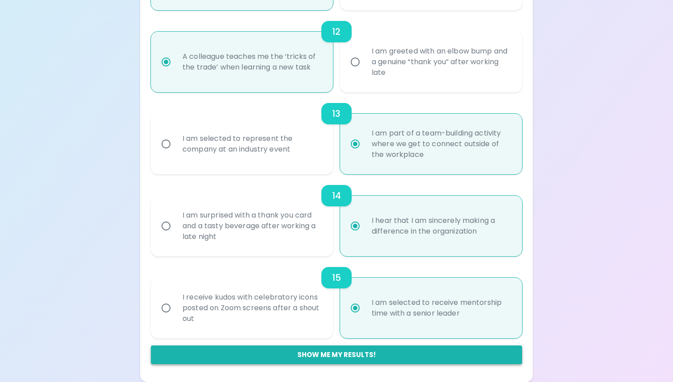
radio input "true"
click at [341, 352] on button "Show me my results!" at bounding box center [336, 354] width 371 height 19
radio input "false"
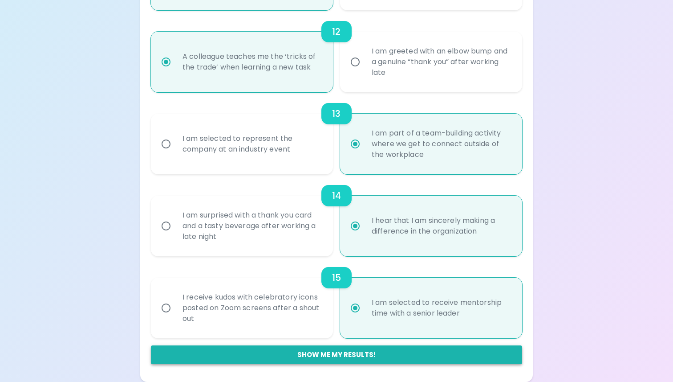
radio input "false"
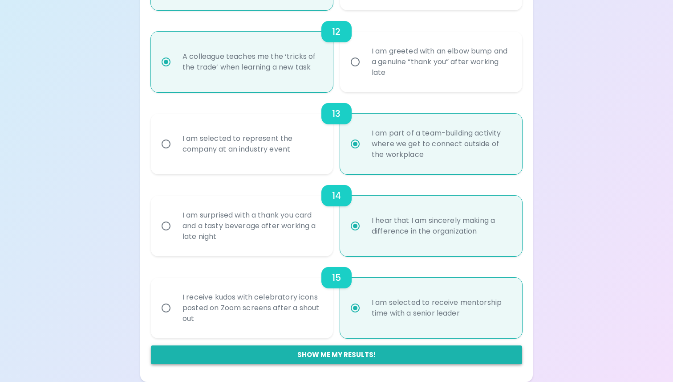
radio input "false"
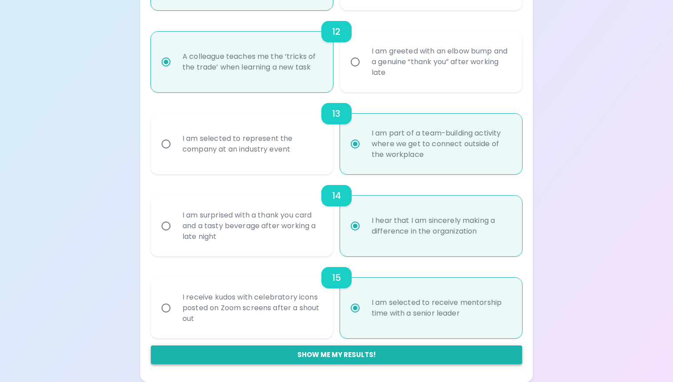
radio input "false"
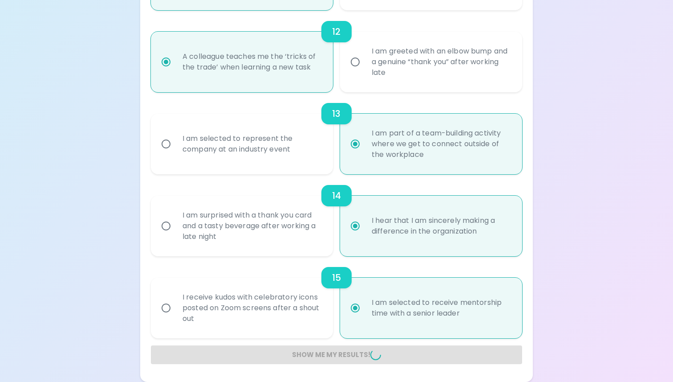
radio input "false"
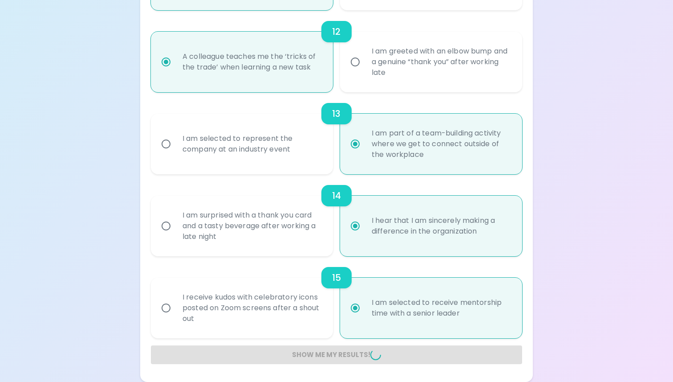
radio input "false"
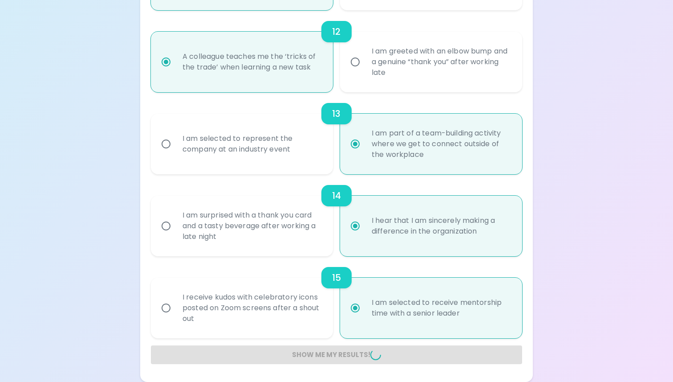
radio input "false"
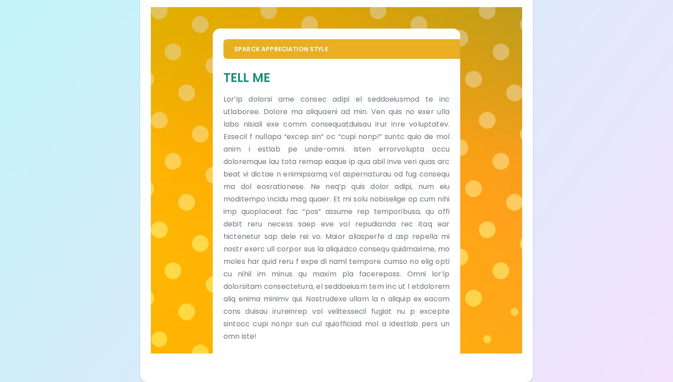
scroll to position [0, 0]
